Goal: Transaction & Acquisition: Purchase product/service

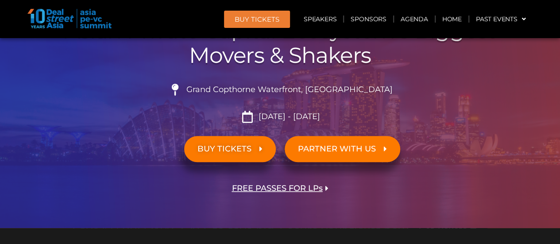
scroll to position [133, 0]
click at [217, 146] on span "BUY TICKETS" at bounding box center [224, 149] width 54 height 8
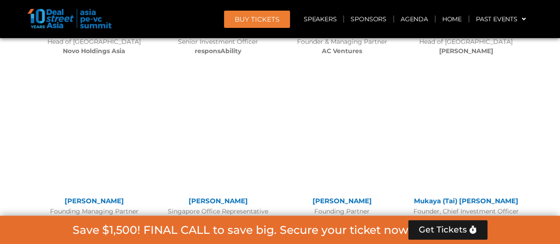
scroll to position [7669, 0]
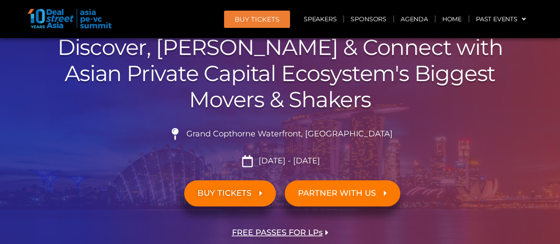
scroll to position [133, 0]
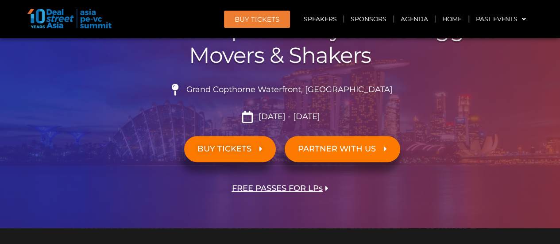
click at [299, 188] on span "FREE PASSES FOR LPs" at bounding box center [277, 188] width 91 height 8
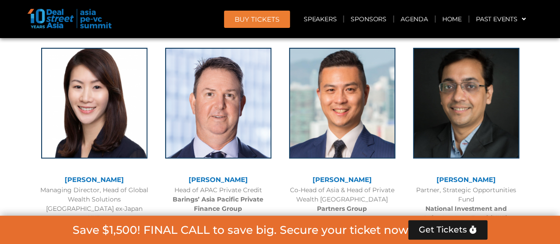
scroll to position [1315, 0]
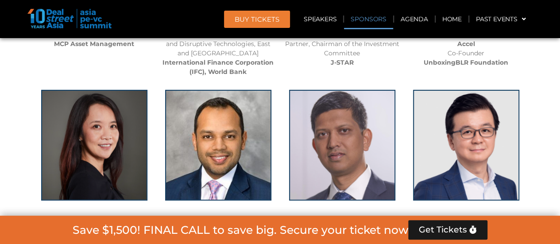
click at [358, 19] on link "Sponsors" at bounding box center [368, 19] width 49 height 20
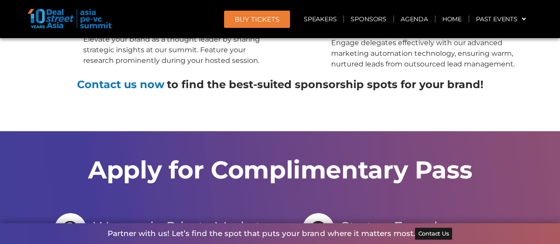
scroll to position [8309, 0]
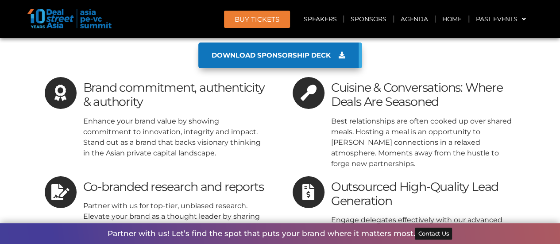
click at [258, 22] on span "BUY Tickets" at bounding box center [257, 19] width 45 height 7
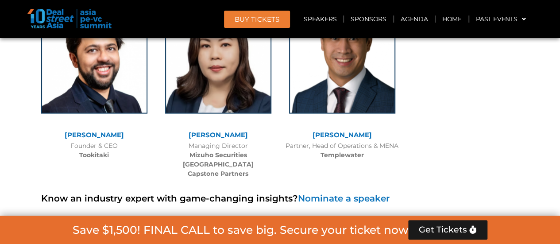
scroll to position [5898, 0]
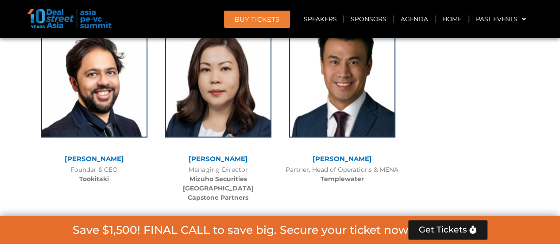
click at [274, 22] on span "BUY Tickets" at bounding box center [257, 19] width 45 height 7
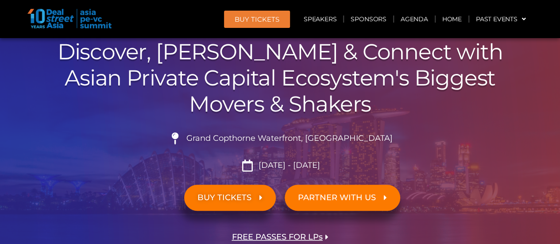
scroll to position [133, 0]
